Goal: Task Accomplishment & Management: Manage account settings

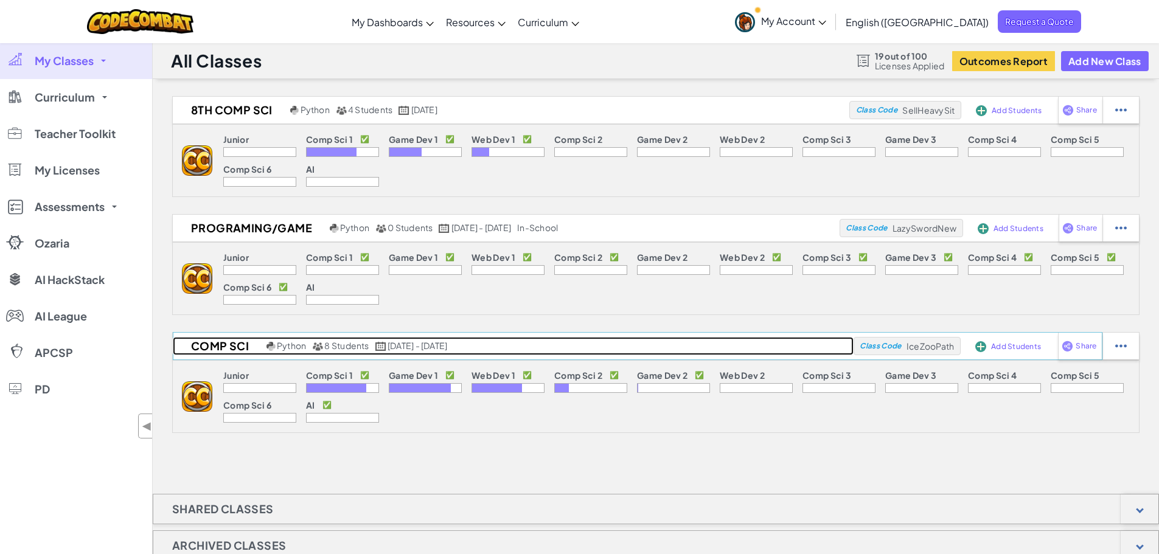
click at [235, 345] on h2 "Comp Sci" at bounding box center [218, 346] width 91 height 18
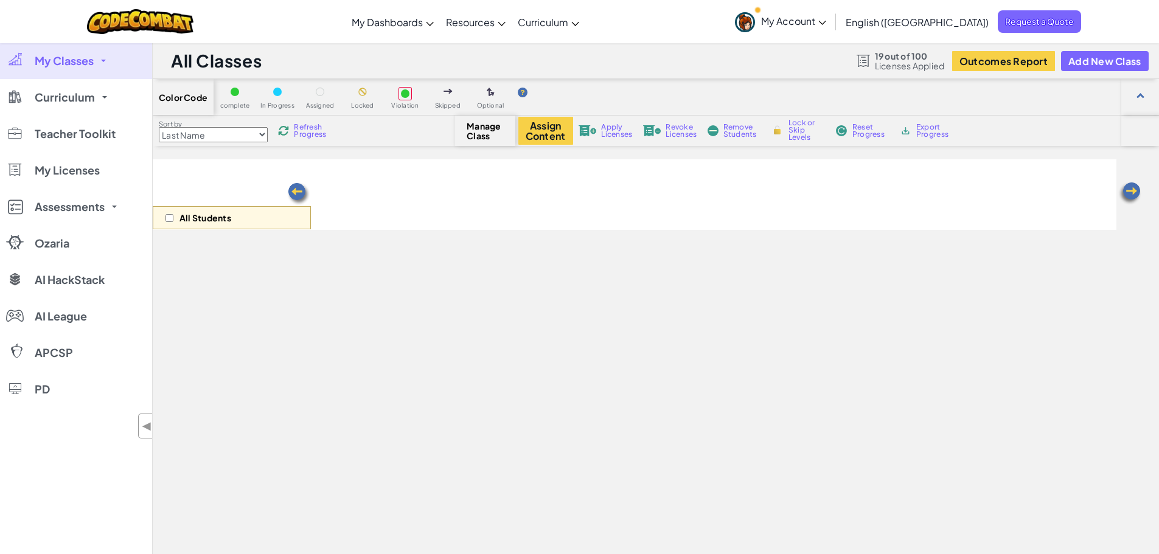
select select "5789587aad86a6efb573701f"
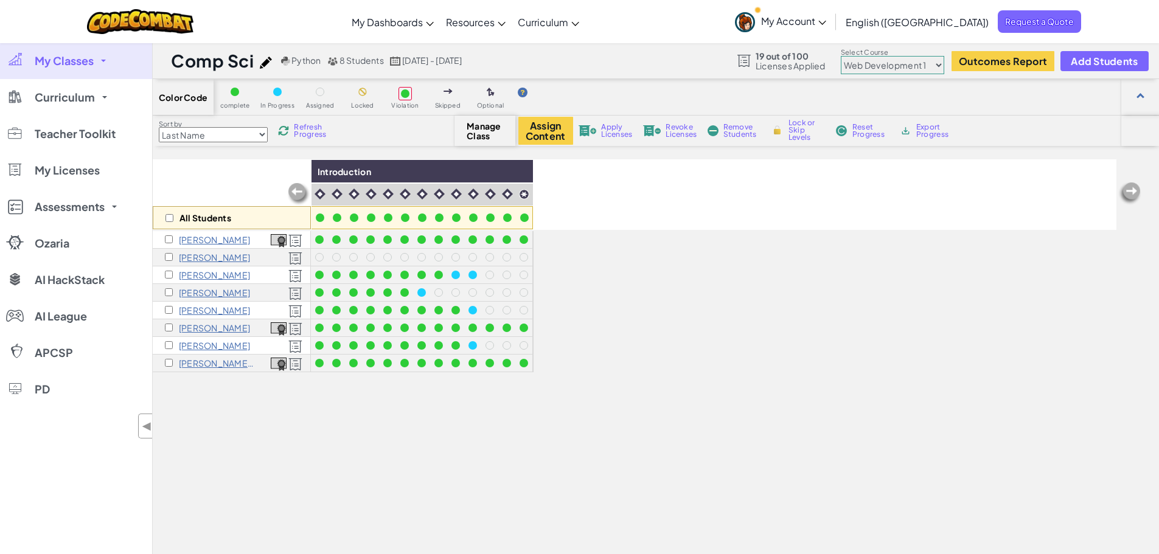
drag, startPoint x: 308, startPoint y: 439, endPoint x: 279, endPoint y: 233, distance: 208.3
click at [308, 438] on div "All Students Introduction [PERSON_NAME] [PERSON_NAME] [PERSON_NAME] [PERSON_NAM…" at bounding box center [635, 405] width 964 height 493
click at [73, 63] on span "My Classes" at bounding box center [64, 60] width 59 height 11
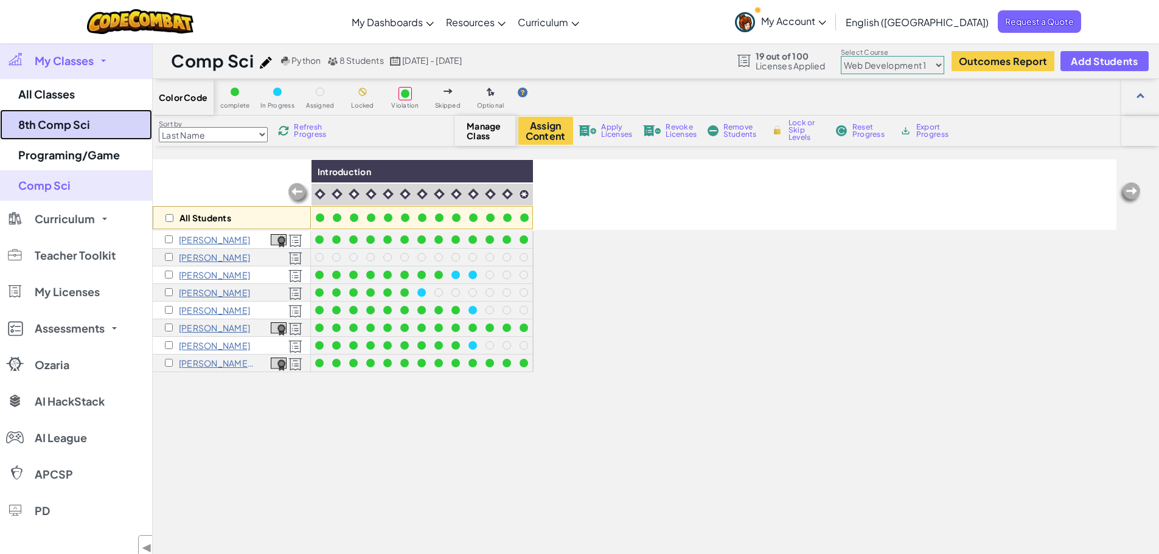
click at [80, 125] on link "8th Comp Sci" at bounding box center [76, 125] width 152 height 30
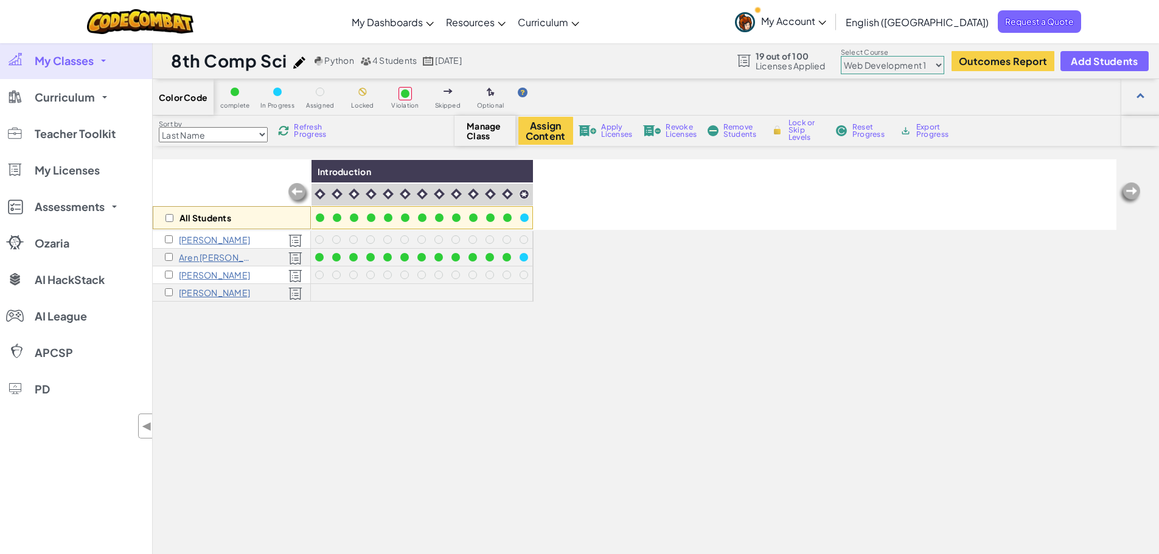
click at [913, 64] on select "Junior Introduction to Computer Science Game Development 1 Web Development 1 Co…" at bounding box center [892, 65] width 103 height 18
select select "5632661322961295f9428638"
click at [843, 56] on select "Junior Introduction to Computer Science Game Development 1 Web Development 1 Co…" at bounding box center [892, 65] width 103 height 18
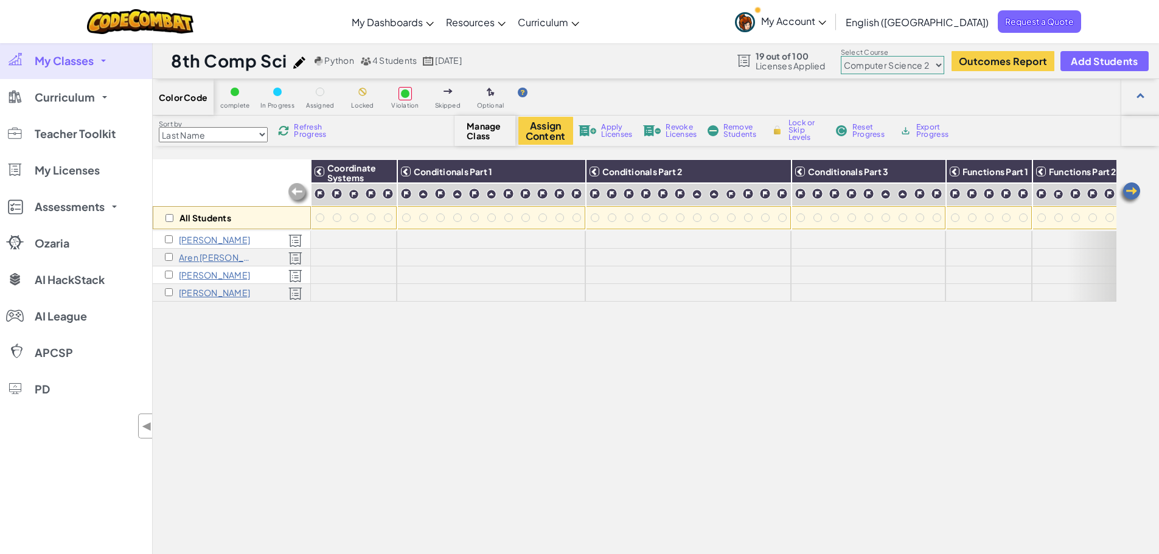
drag, startPoint x: 456, startPoint y: 374, endPoint x: 181, endPoint y: 297, distance: 285.5
click at [448, 374] on div "All Students Coordinate Systems Conditionals Part 1 Conditionals Part 2 Conditi…" at bounding box center [635, 405] width 964 height 493
click at [471, 373] on div "All Students Coordinate Systems Conditionals Part 1 Conditionals Part 2 Conditi…" at bounding box center [635, 405] width 964 height 493
click at [546, 122] on button "Assign Content" at bounding box center [545, 131] width 55 height 28
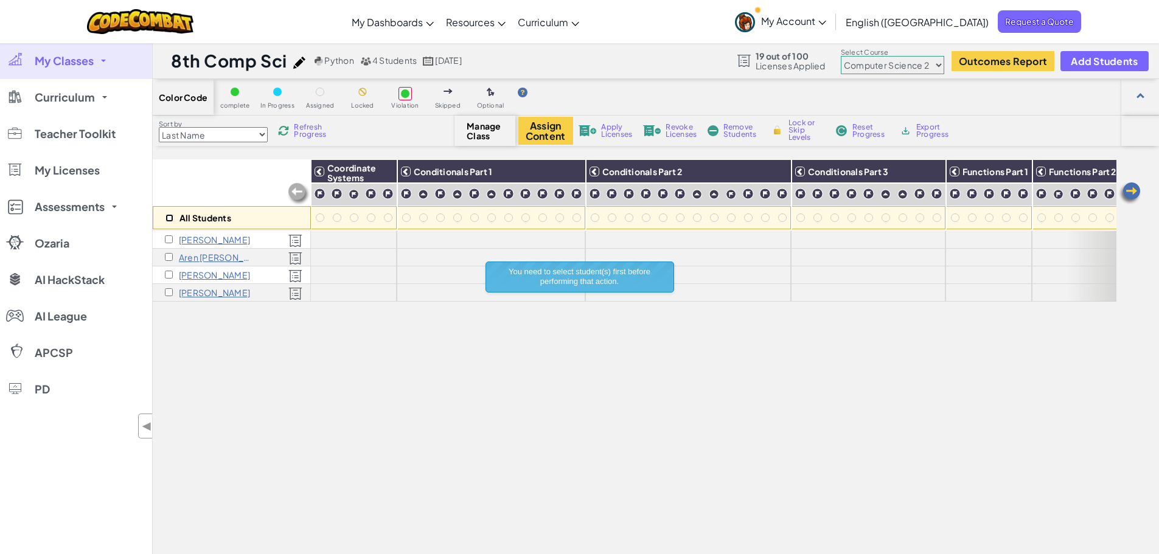
click at [170, 217] on input "checkbox" at bounding box center [169, 218] width 8 height 8
checkbox input "true"
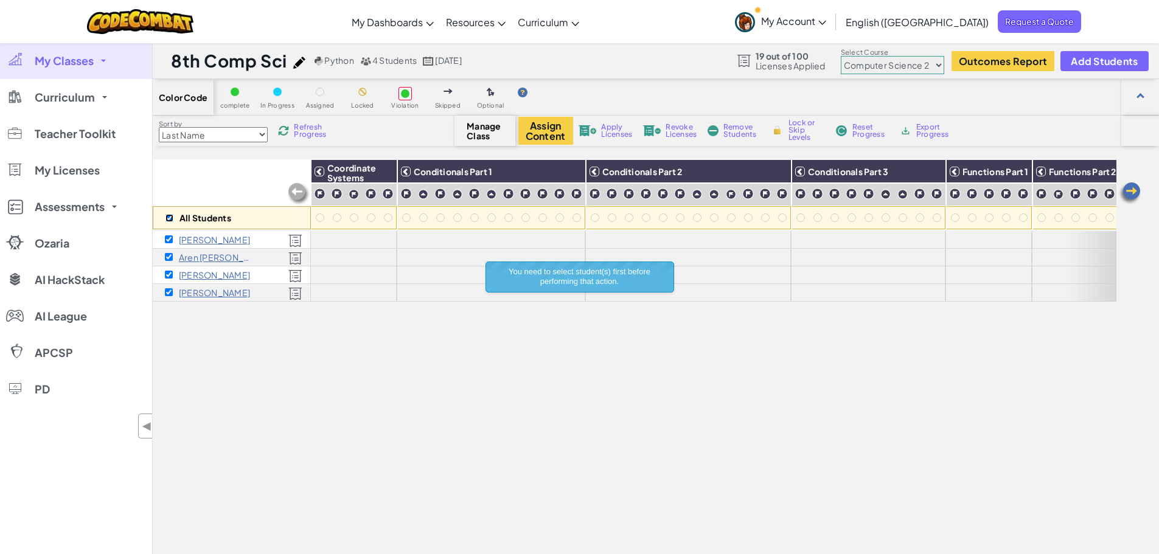
checkbox input "true"
click at [539, 128] on button "Assign Content" at bounding box center [545, 131] width 55 height 28
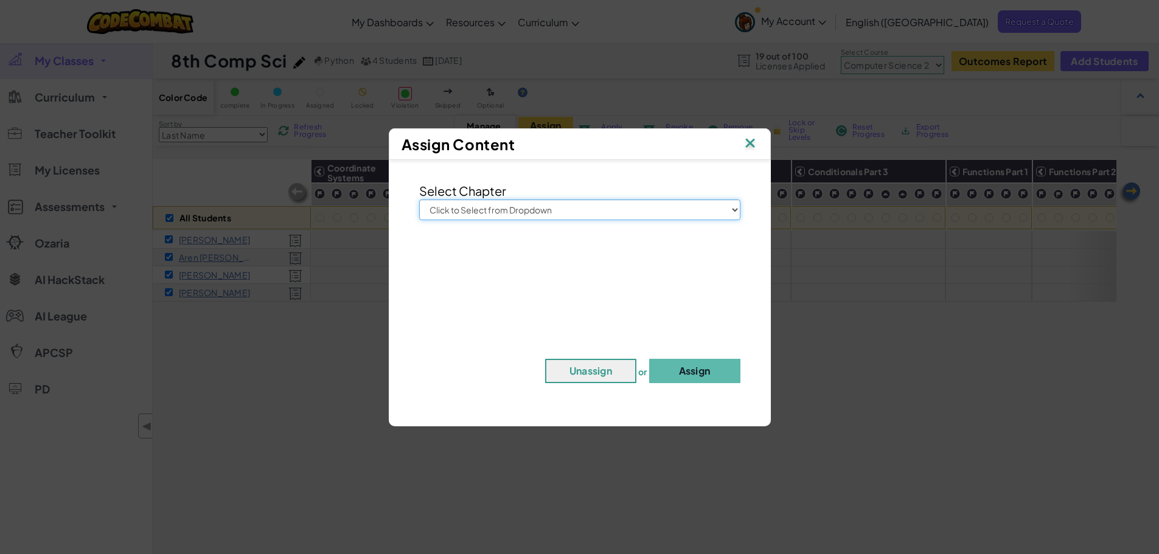
click at [566, 208] on select "Click to Select from Dropdown Junior Introduction to Computer Science Game Deve…" at bounding box center [579, 210] width 321 height 21
select select "Computer Science 2"
click at [419, 200] on select "Click to Select from Dropdown Junior Introduction to Computer Science Game Deve…" at bounding box center [579, 210] width 321 height 21
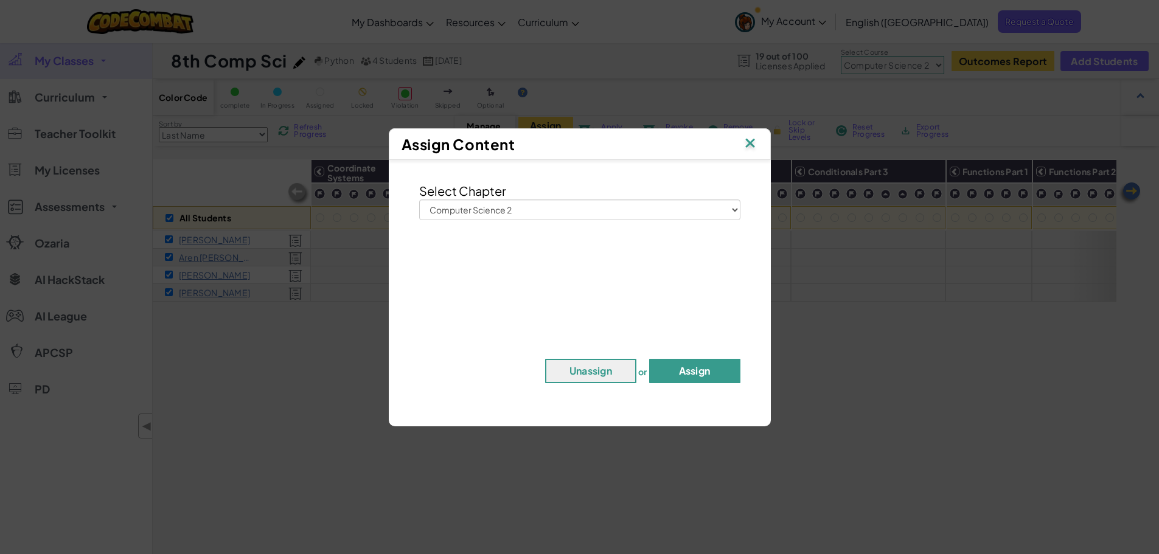
click at [698, 371] on button "Assign" at bounding box center [694, 371] width 91 height 24
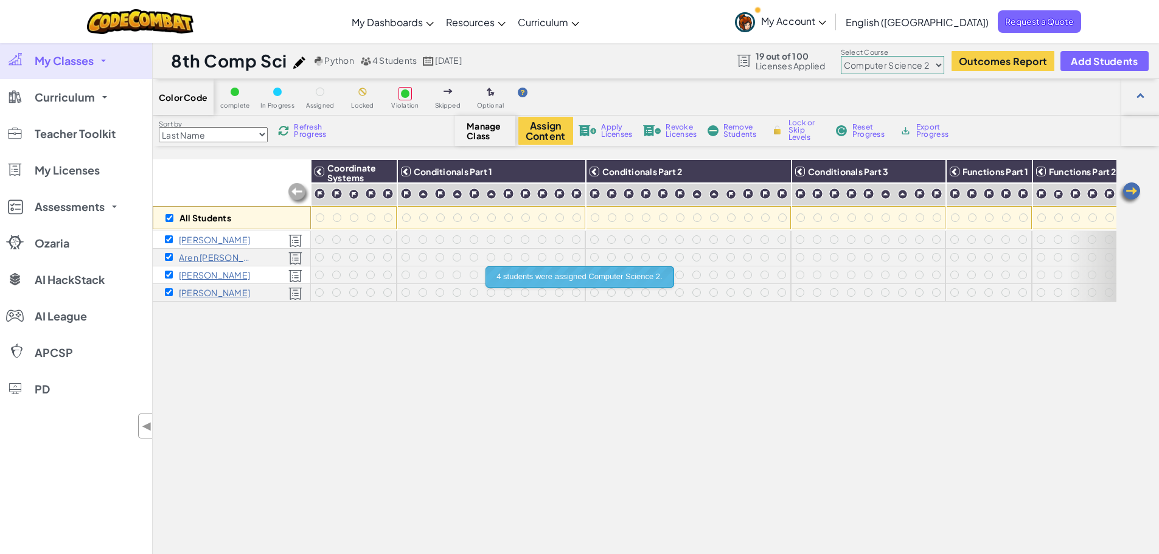
click at [616, 378] on div "All Students Coordinate Systems Conditionals Part 1 Conditionals Part 2 Conditi…" at bounding box center [635, 405] width 964 height 493
click at [937, 58] on select "Junior Introduction to Computer Science Game Development 1 Web Development 1 Co…" at bounding box center [892, 65] width 103 height 18
select select "5789587aad86a6efb5737020"
click at [843, 56] on select "Junior Introduction to Computer Science Game Development 1 Web Development 1 Co…" at bounding box center [892, 65] width 103 height 18
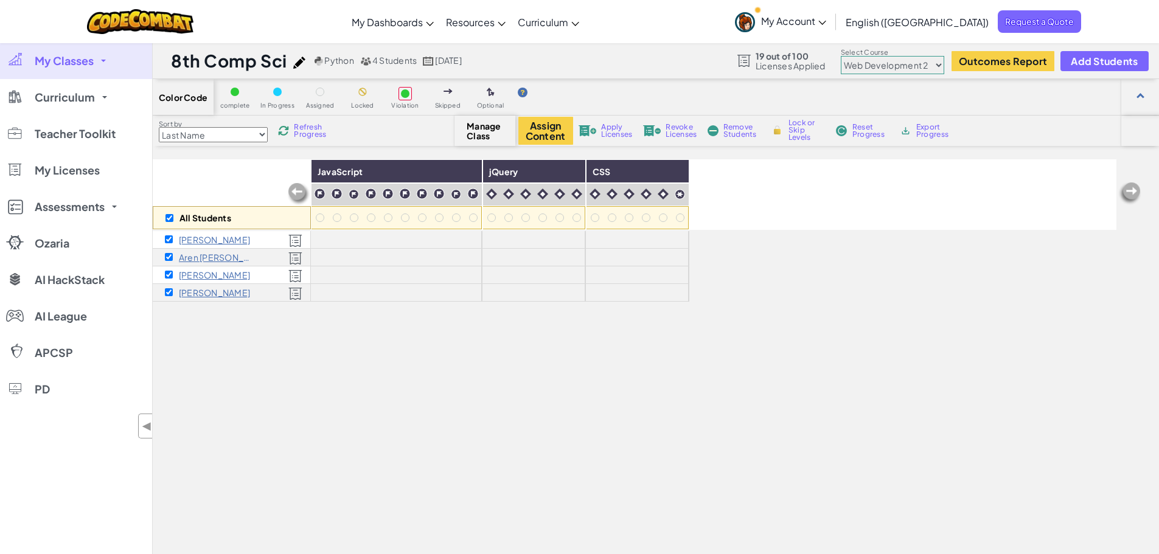
click at [393, 355] on div "All Students JavaScript jQuery CSS [PERSON_NAME] Aren [PERSON_NAME] [PERSON_NAM…" at bounding box center [635, 405] width 964 height 493
click at [538, 124] on button "Assign Content" at bounding box center [545, 131] width 55 height 28
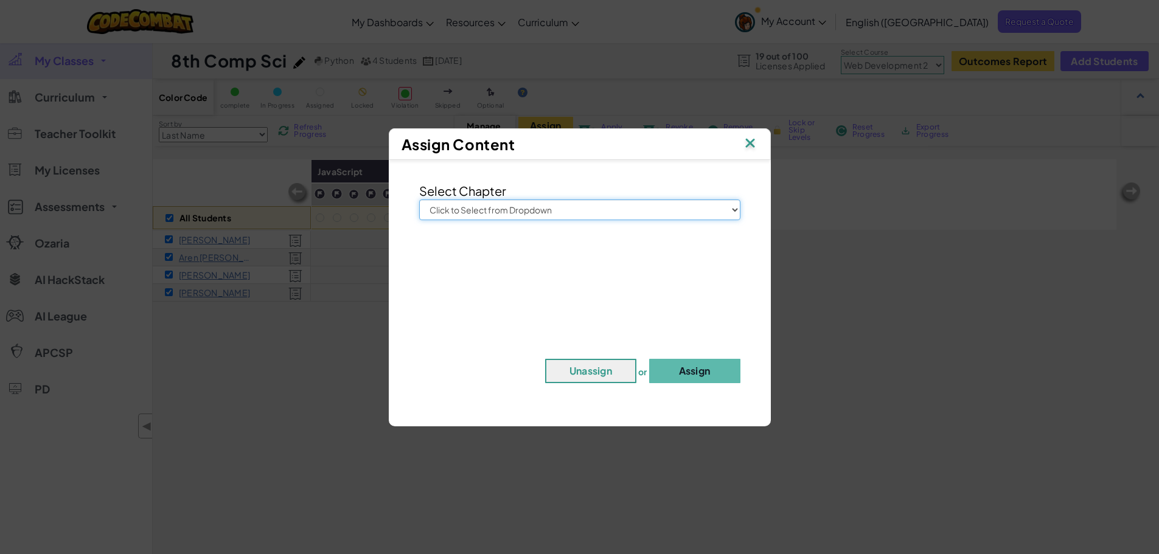
click at [560, 209] on select "Click to Select from Dropdown Junior Introduction to Computer Science Game Deve…" at bounding box center [579, 210] width 321 height 21
select select "Web Development 2"
click at [419, 200] on select "Click to Select from Dropdown Junior Introduction to Computer Science Game Deve…" at bounding box center [579, 210] width 321 height 21
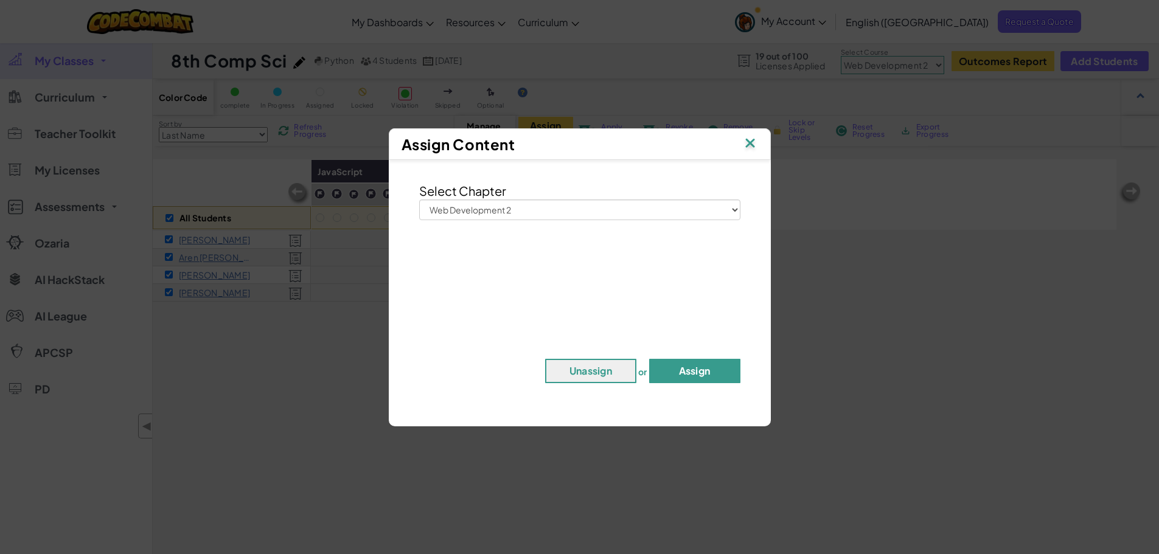
click at [701, 377] on button "Assign" at bounding box center [694, 371] width 91 height 24
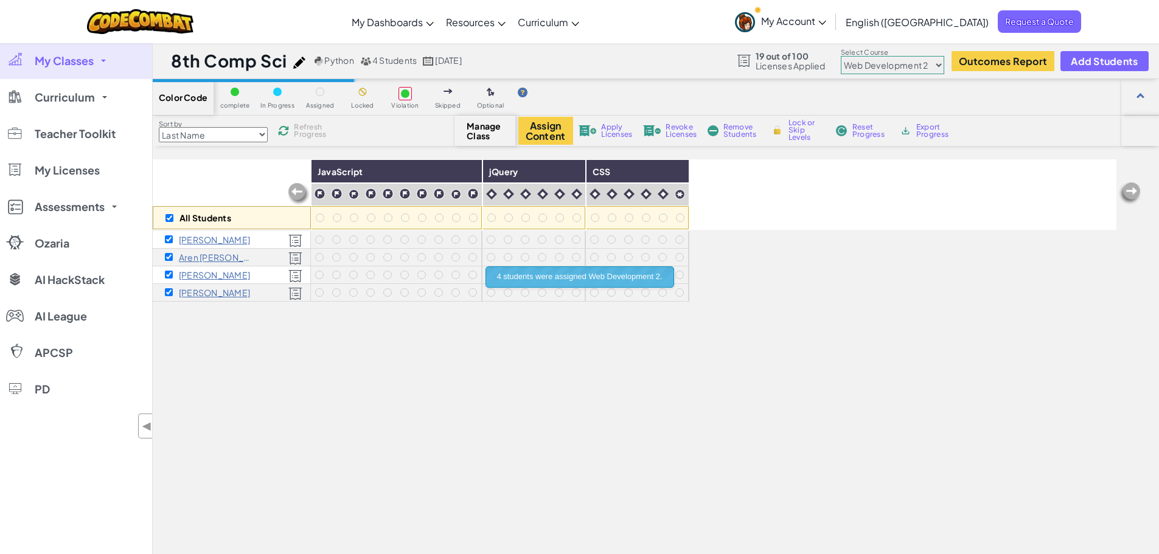
click at [911, 324] on div "All Students JavaScript jQuery CSS [PERSON_NAME] Aren [PERSON_NAME] [PERSON_NAM…" at bounding box center [635, 405] width 964 height 493
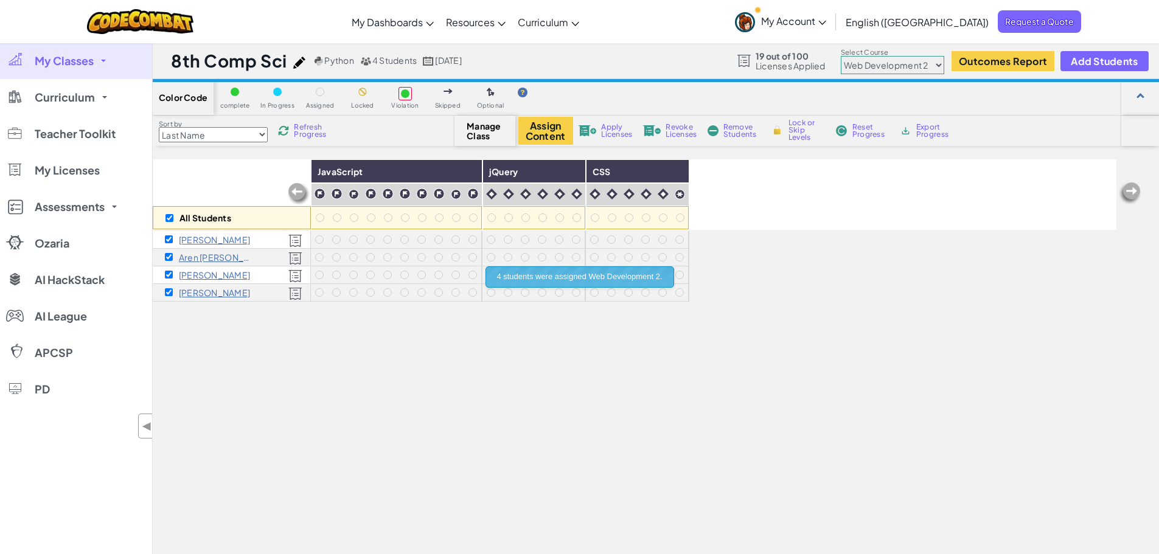
click at [911, 324] on div "All Students JavaScript jQuery CSS [PERSON_NAME] Aren [PERSON_NAME] [PERSON_NAM…" at bounding box center [635, 405] width 964 height 493
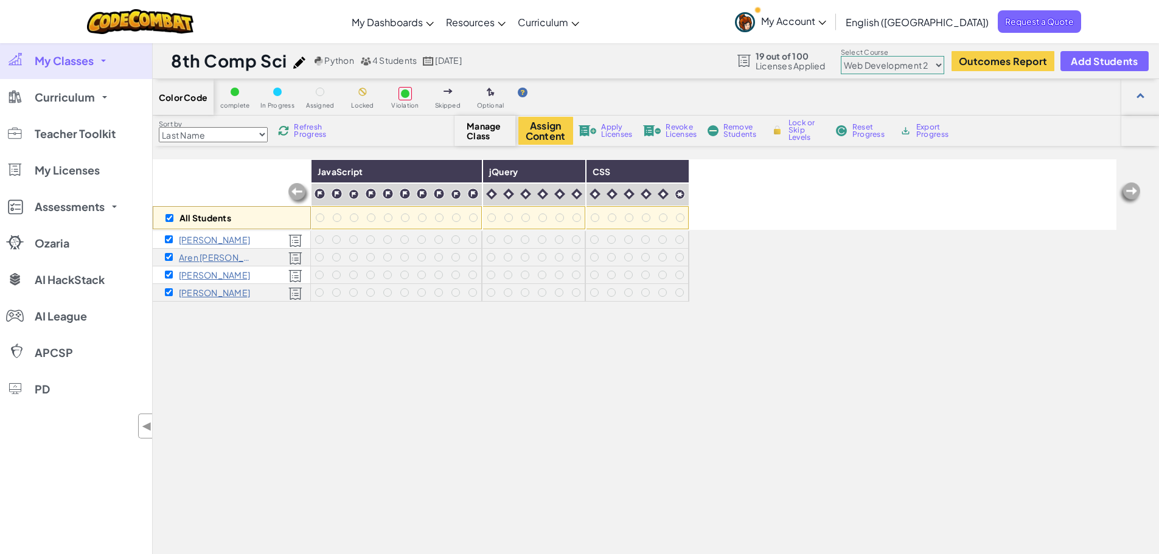
click at [913, 64] on select "Junior Introduction to Computer Science Game Development 1 Web Development 1 Co…" at bounding box center [892, 65] width 103 height 18
select select "5789587aad86a6efb573701f"
click at [843, 56] on select "Junior Introduction to Computer Science Game Development 1 Web Development 1 Co…" at bounding box center [892, 65] width 103 height 18
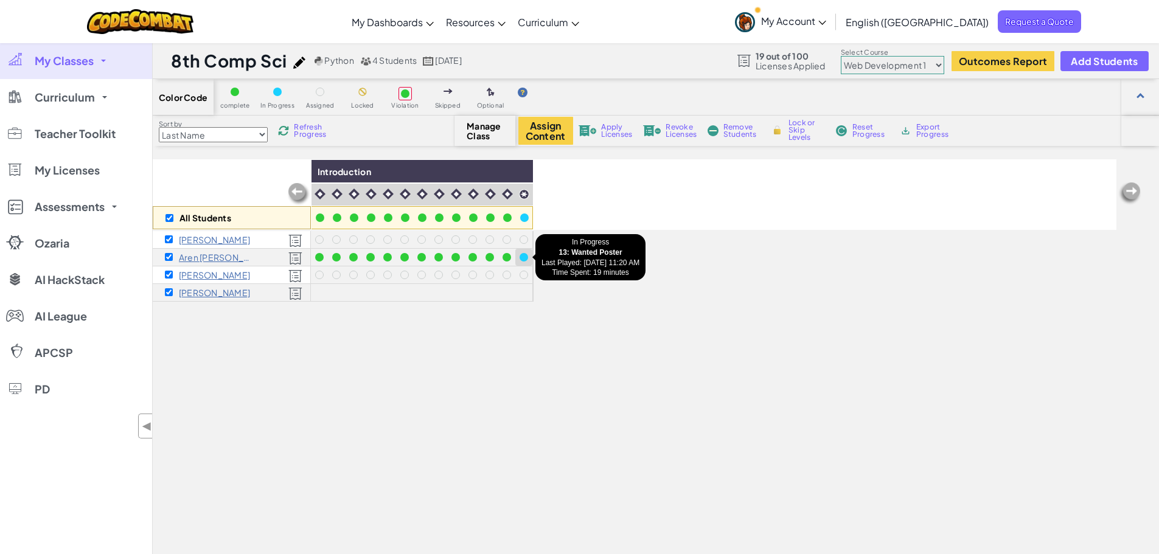
click at [523, 257] on div at bounding box center [524, 257] width 9 height 9
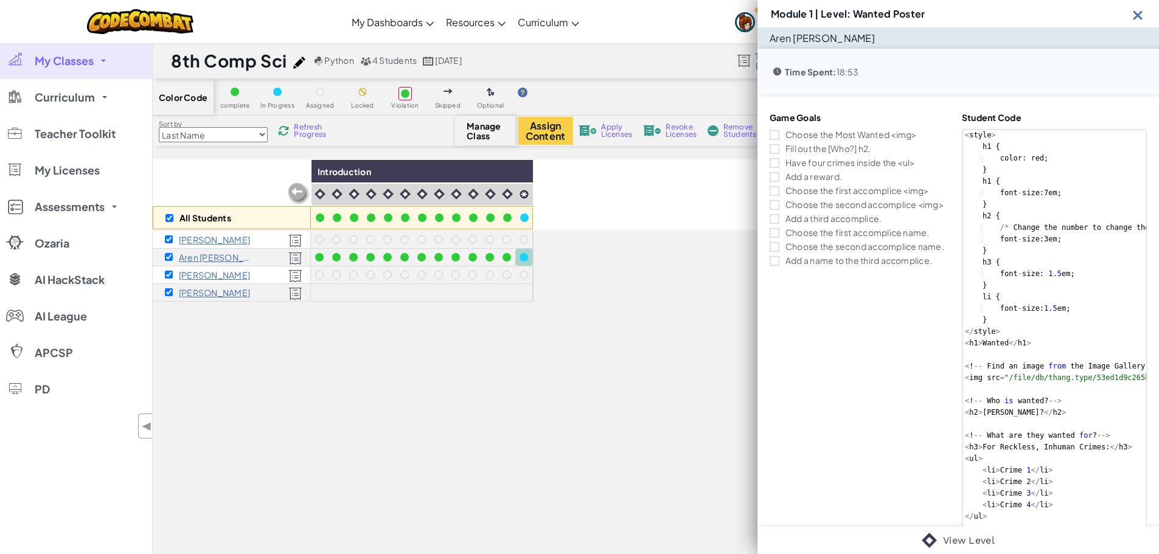
click at [1067, 270] on div "< style > h1 { color : red ; } h1 { font - size : 7 em ; } h2 { /* Change the n…" at bounding box center [1136, 471] width 346 height 682
type textarea "<!-- How do want them captured? --> <h2>Capture Alive Only</h2>"
